Goal: Transaction & Acquisition: Purchase product/service

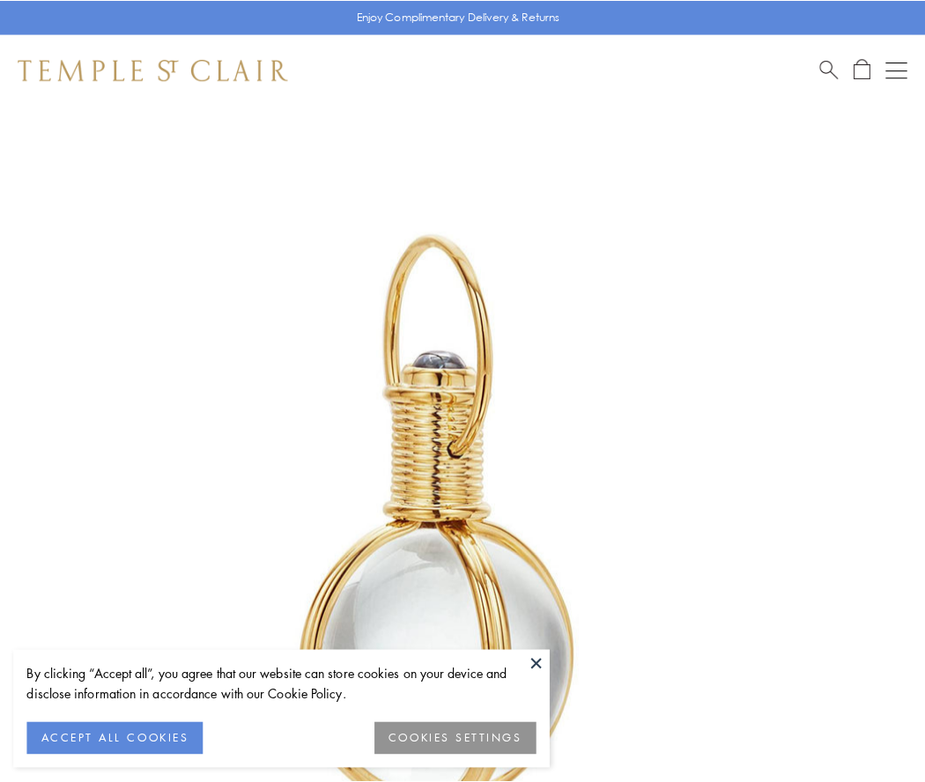
scroll to position [460, 0]
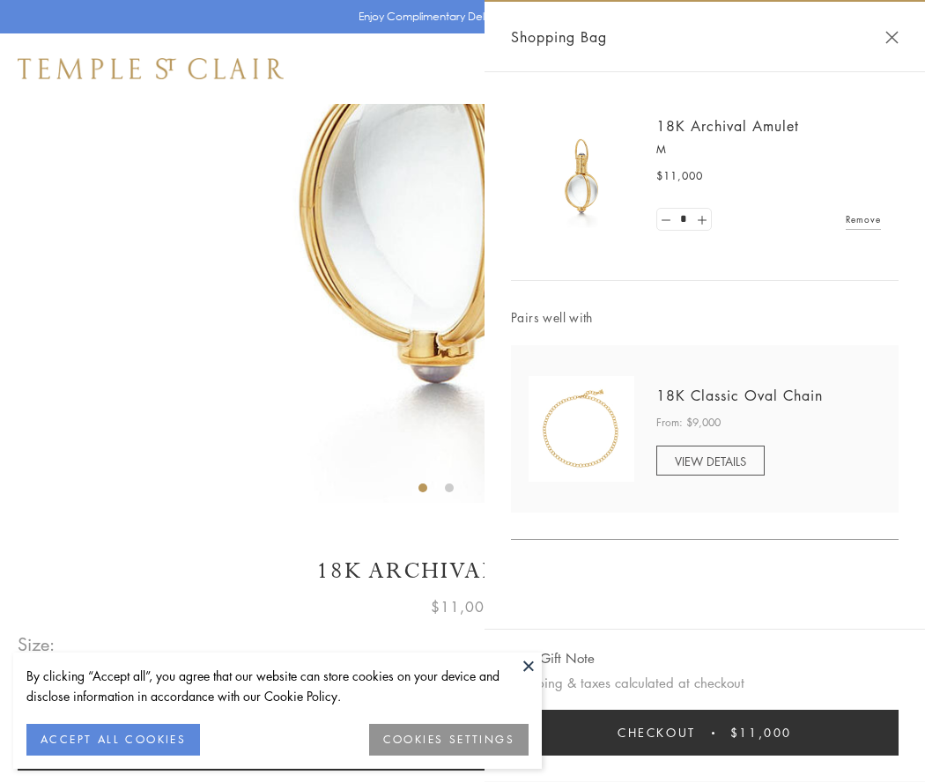
click at [704, 733] on button "Checkout $11,000" at bounding box center [704, 733] width 387 height 46
